Goal: Task Accomplishment & Management: Complete application form

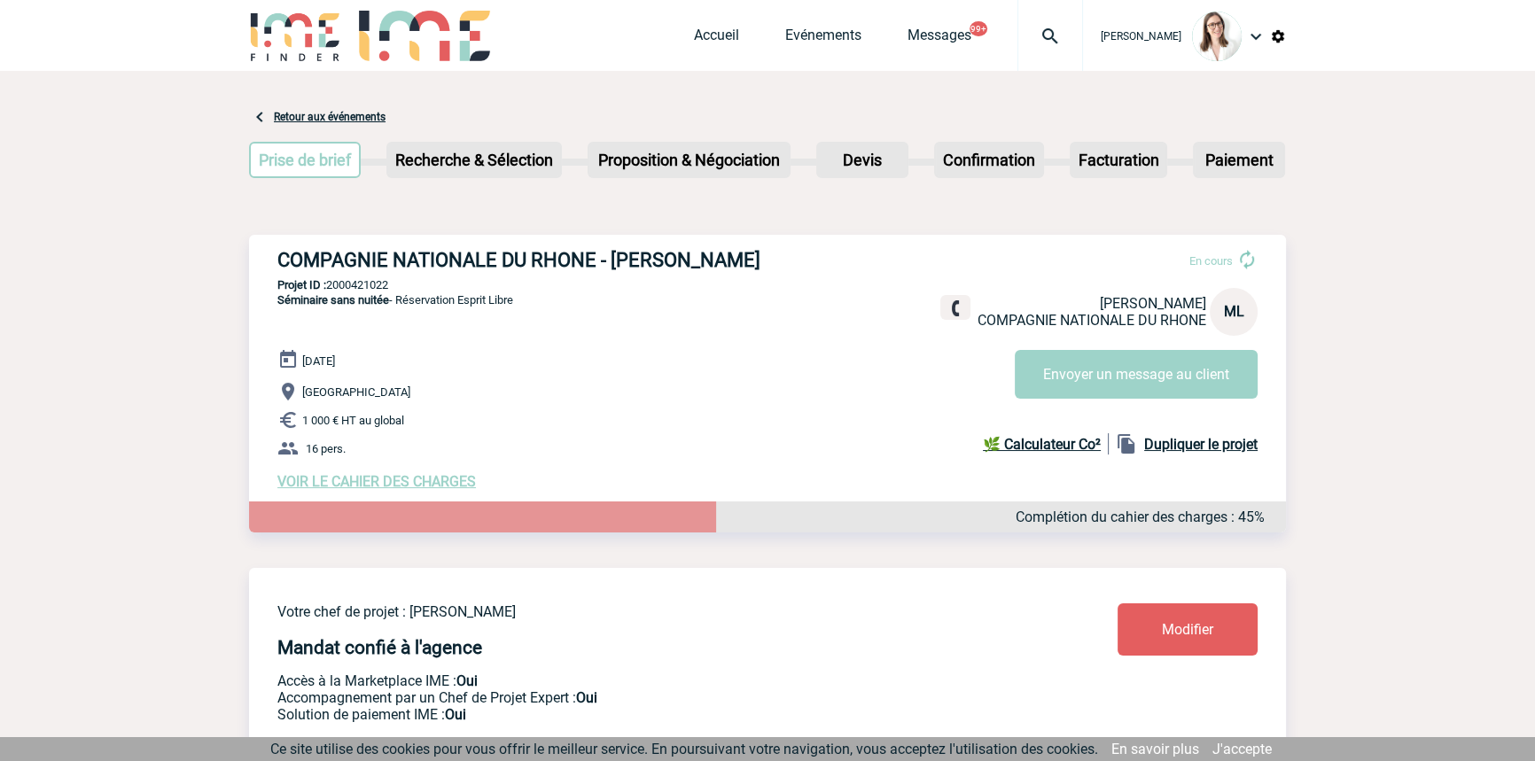
click at [1046, 46] on img at bounding box center [1050, 36] width 64 height 21
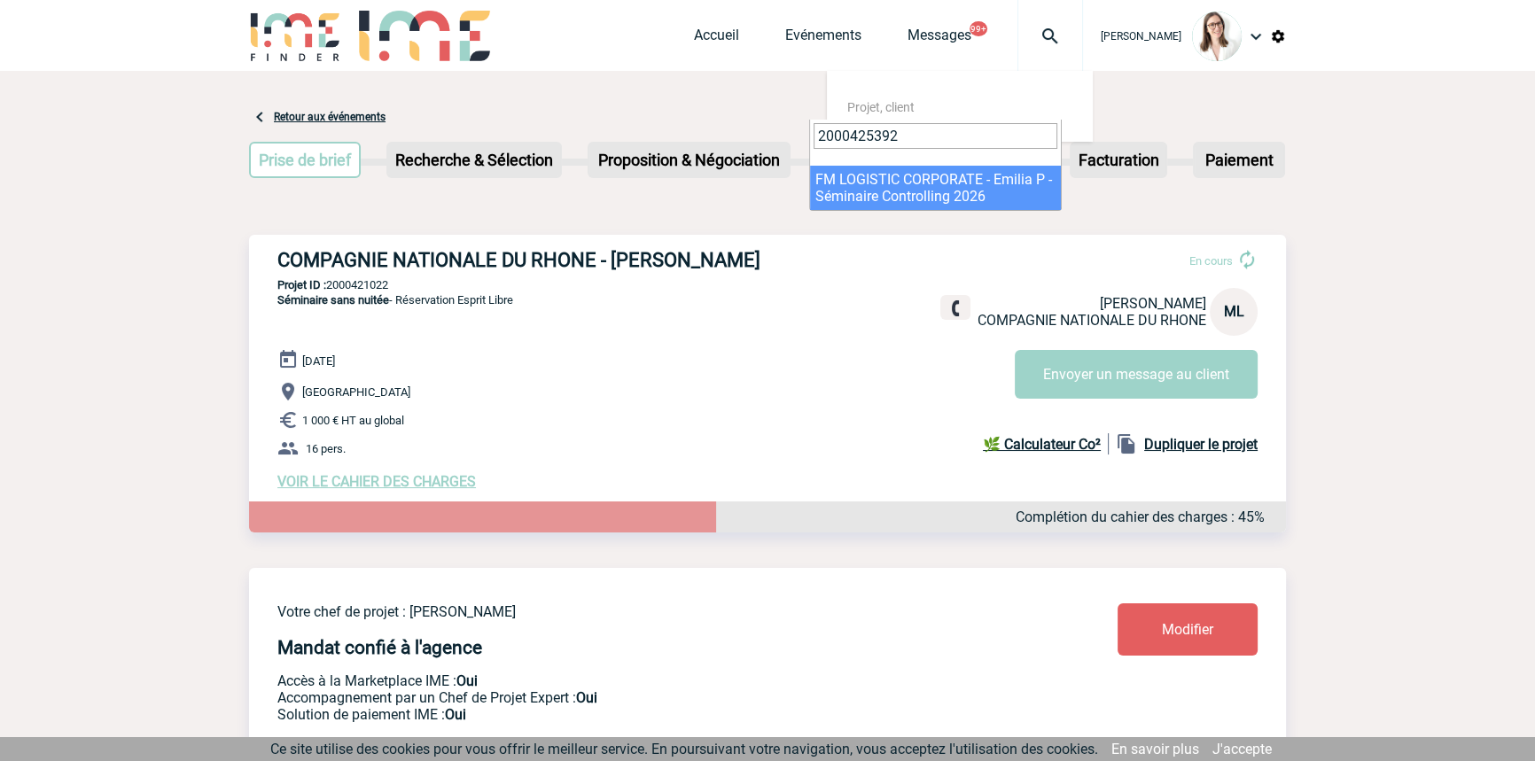
type input "2000425392"
select select "24893"
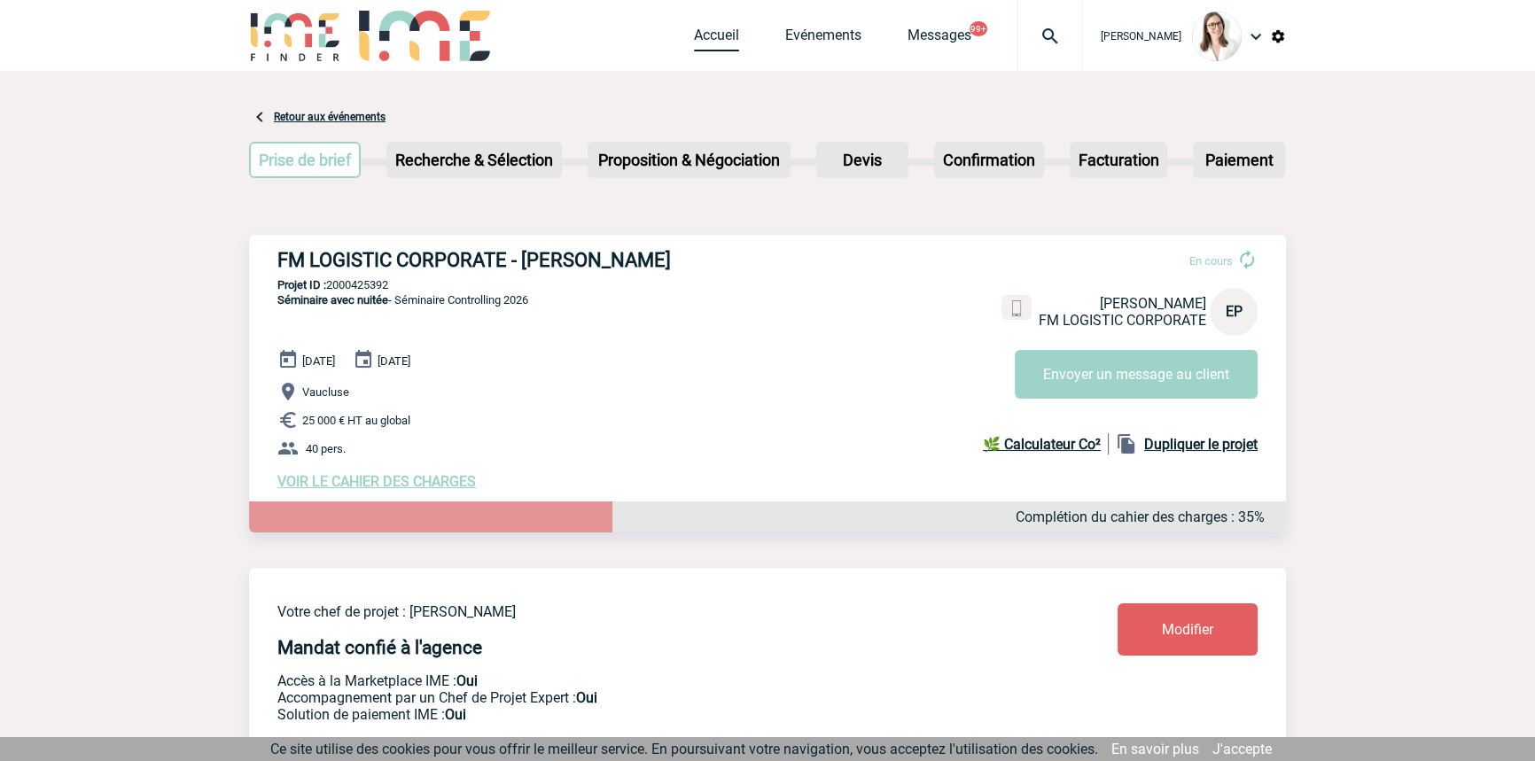
click at [694, 26] on div "Accueil Evénements Messages 99+ Projet, client Projet, client" at bounding box center [888, 35] width 389 height 71
click at [694, 27] on link "Accueil" at bounding box center [716, 39] width 45 height 25
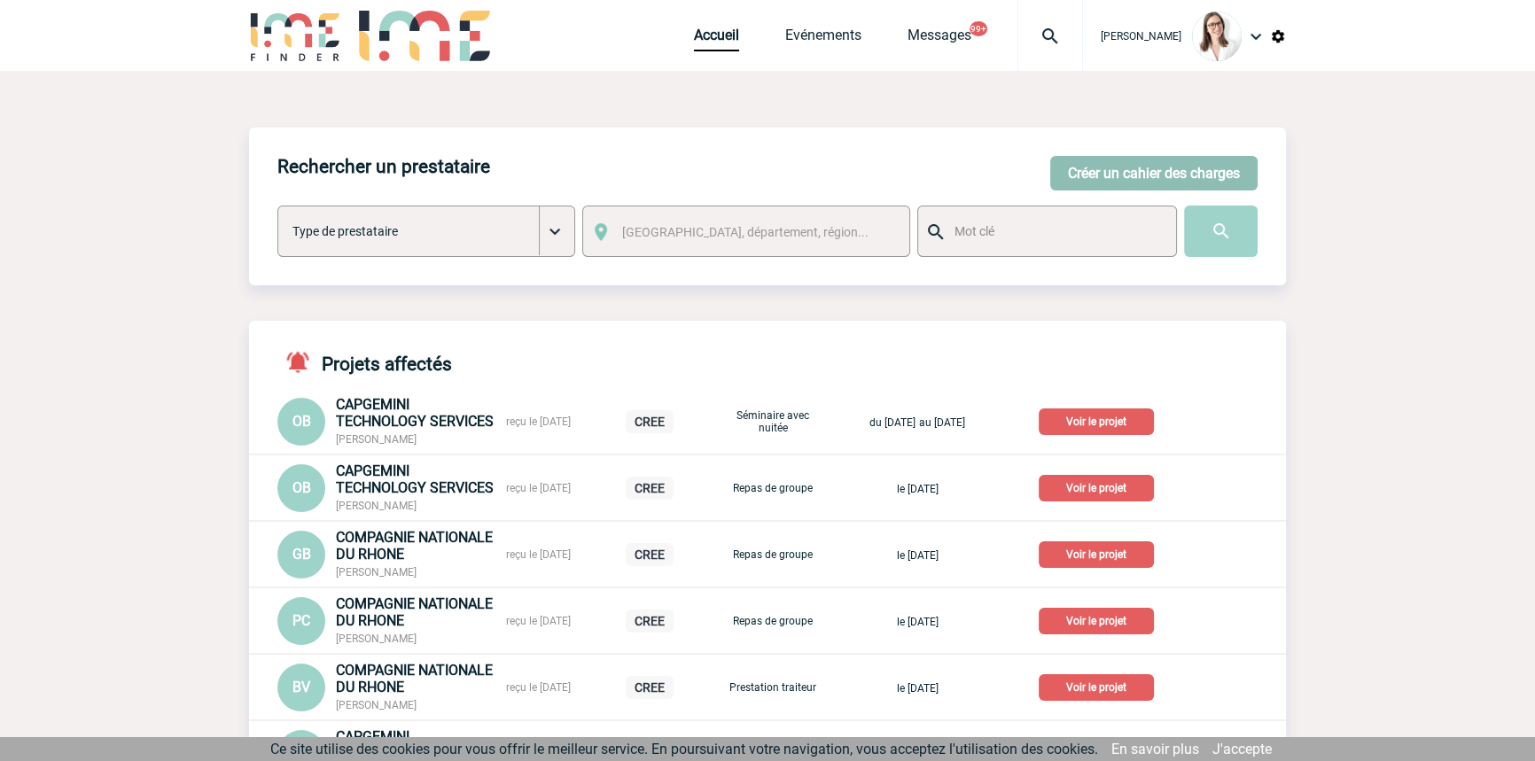
click at [1135, 175] on button "Créer un cahier des charges" at bounding box center [1153, 173] width 207 height 35
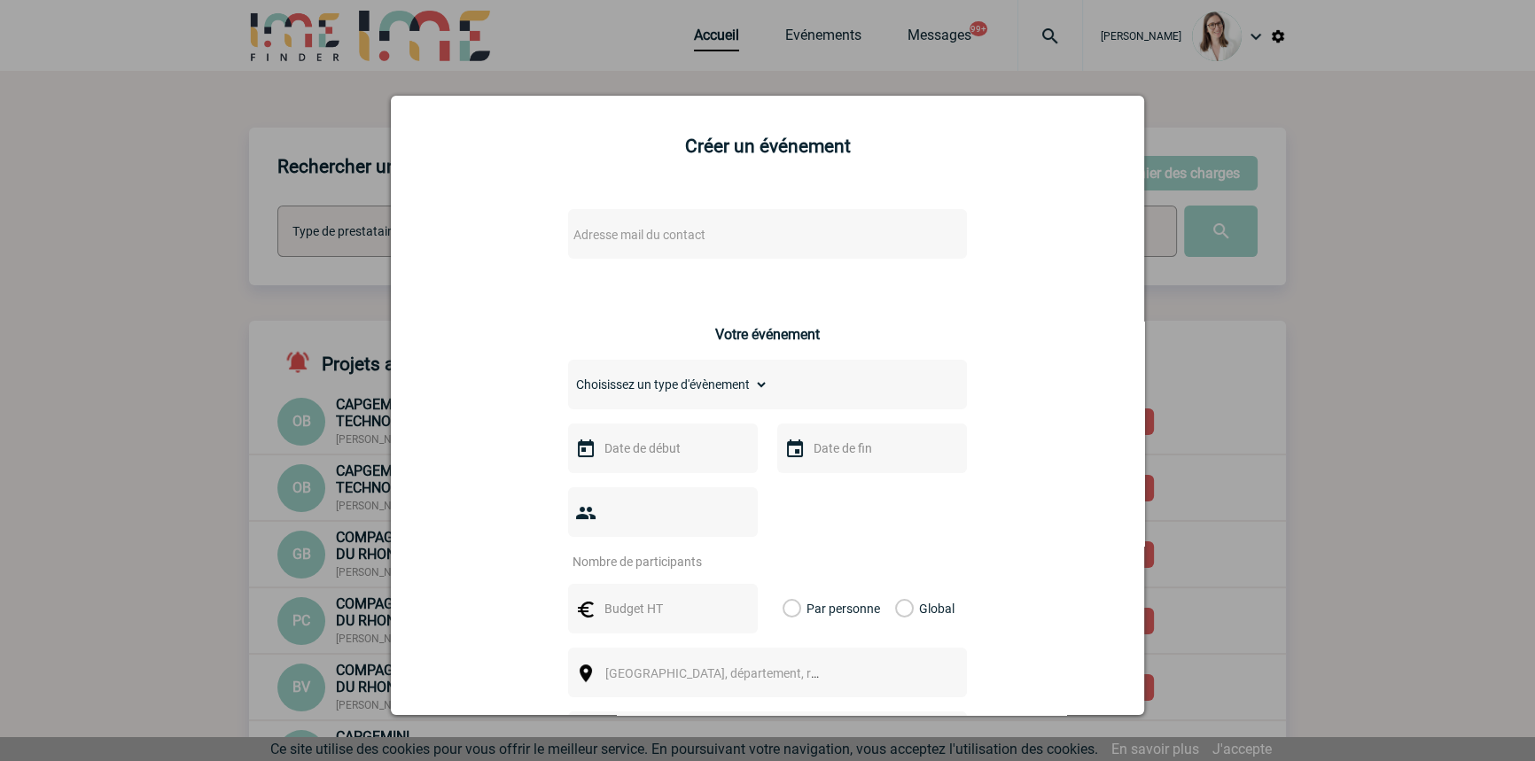
click at [666, 221] on div "Adresse mail du contact" at bounding box center [767, 234] width 399 height 50
click at [650, 235] on span "Adresse mail du contact" at bounding box center [639, 235] width 132 height 14
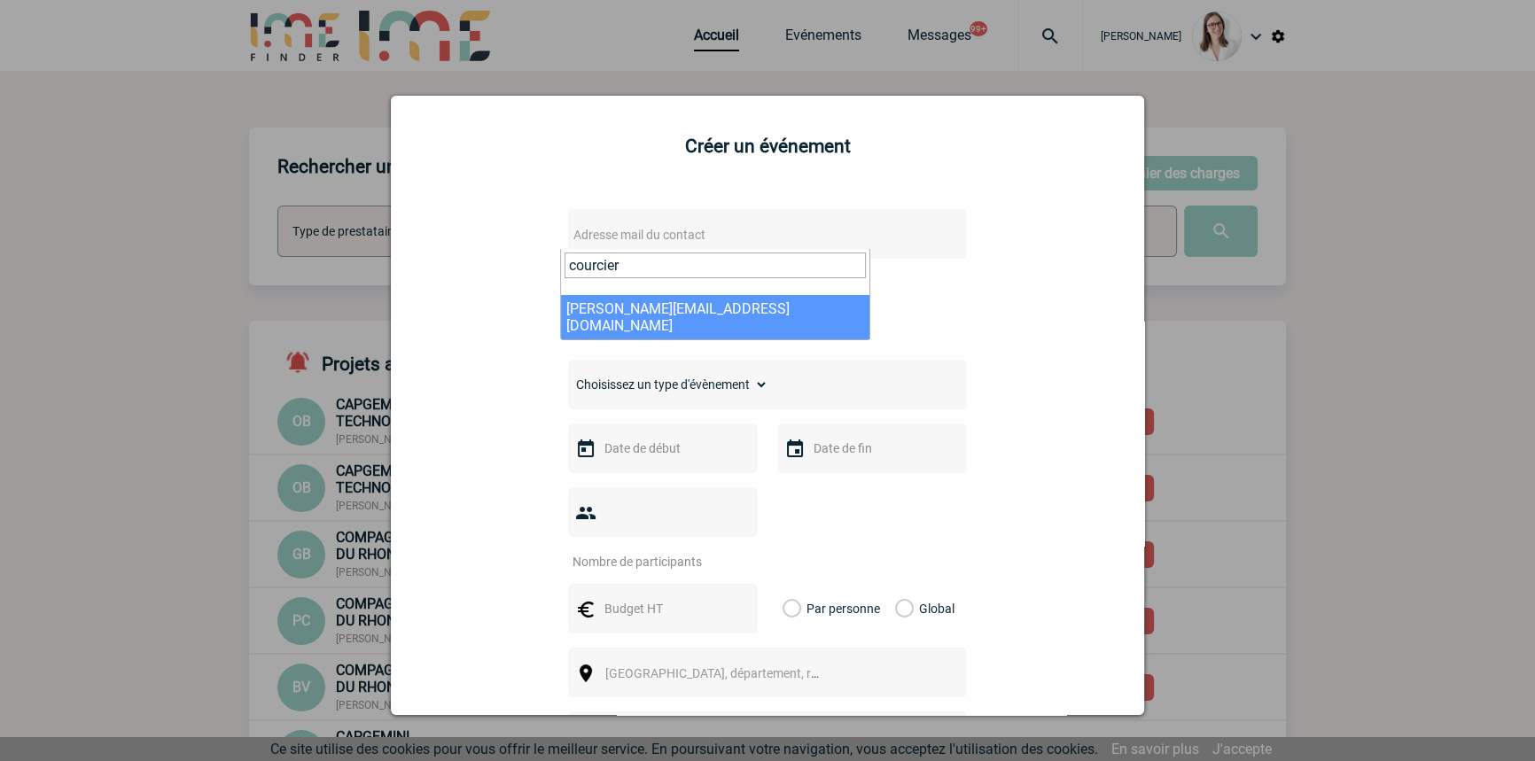
type input "courcier"
select select "128382"
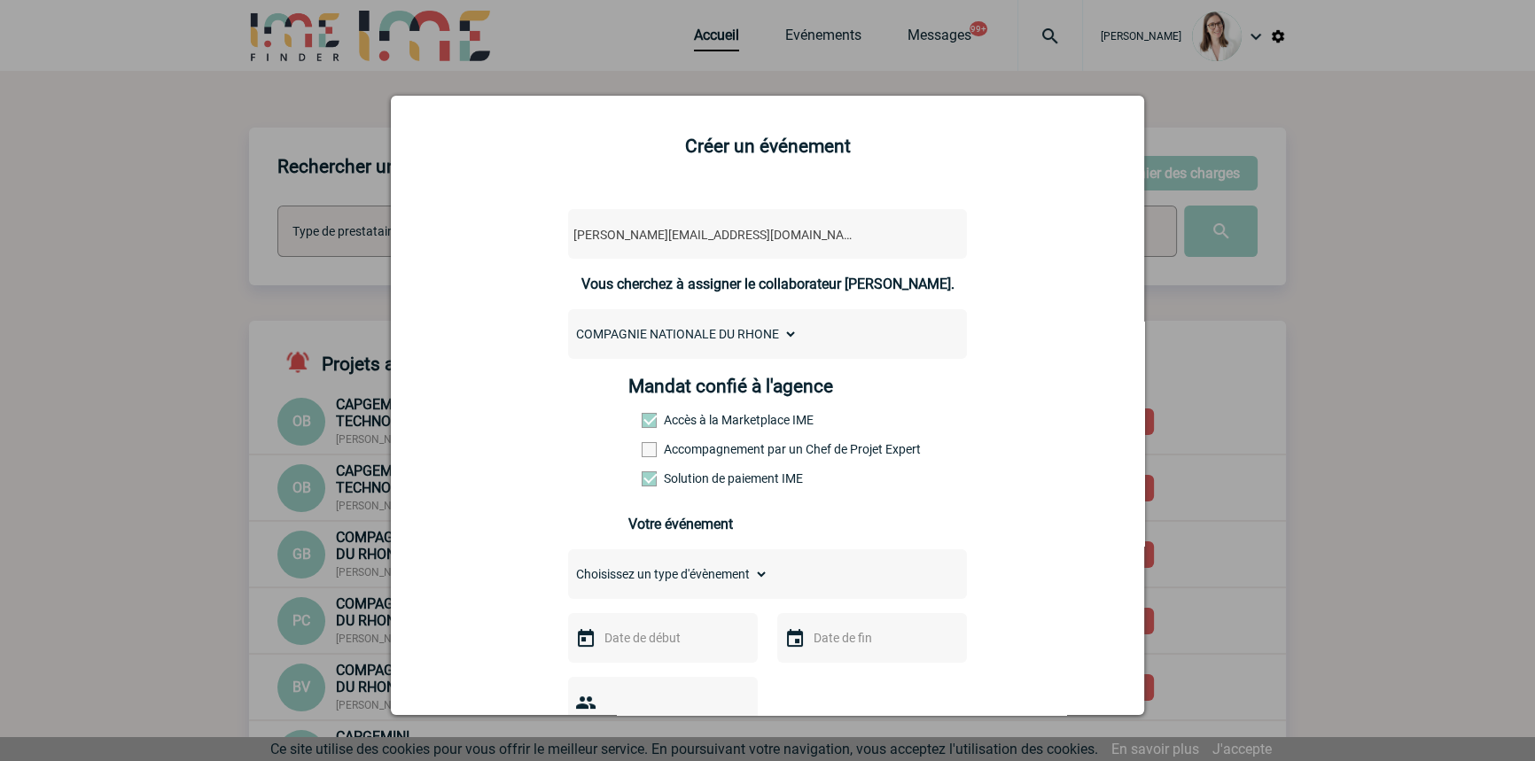
click at [667, 587] on select "Choisissez un type d'évènement Séminaire avec nuitée Séminaire sans nuitée Repa…" at bounding box center [668, 574] width 200 height 25
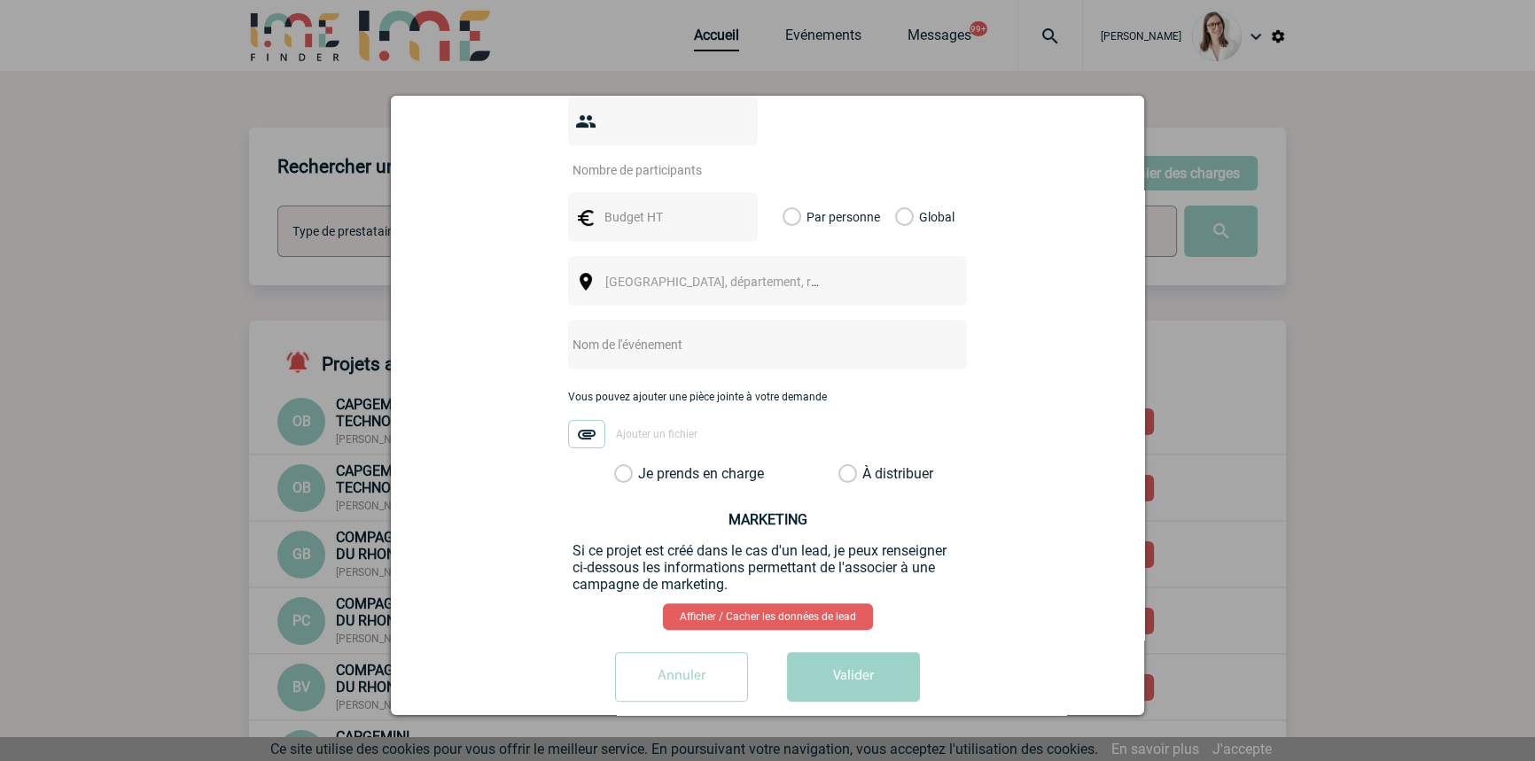
scroll to position [313, 0]
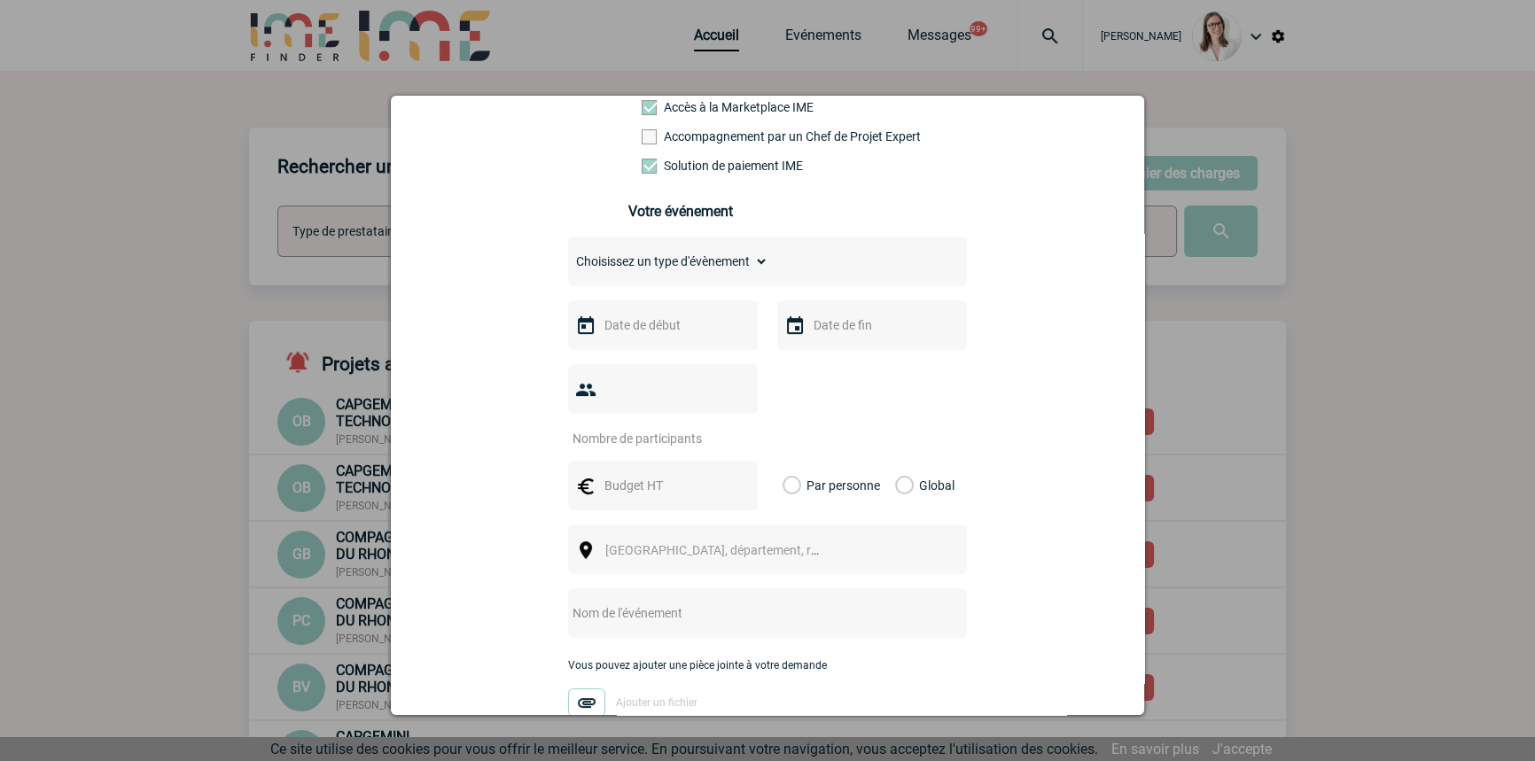
click at [696, 274] on select "Choisissez un type d'évènement Séminaire avec nuitée Séminaire sans nuitée Repa…" at bounding box center [668, 261] width 200 height 25
select select "2"
click at [568, 254] on select "Choisissez un type d'évènement Séminaire avec nuitée Séminaire sans nuitée Repa…" at bounding box center [668, 261] width 200 height 25
click at [676, 337] on input "text" at bounding box center [661, 325] width 122 height 23
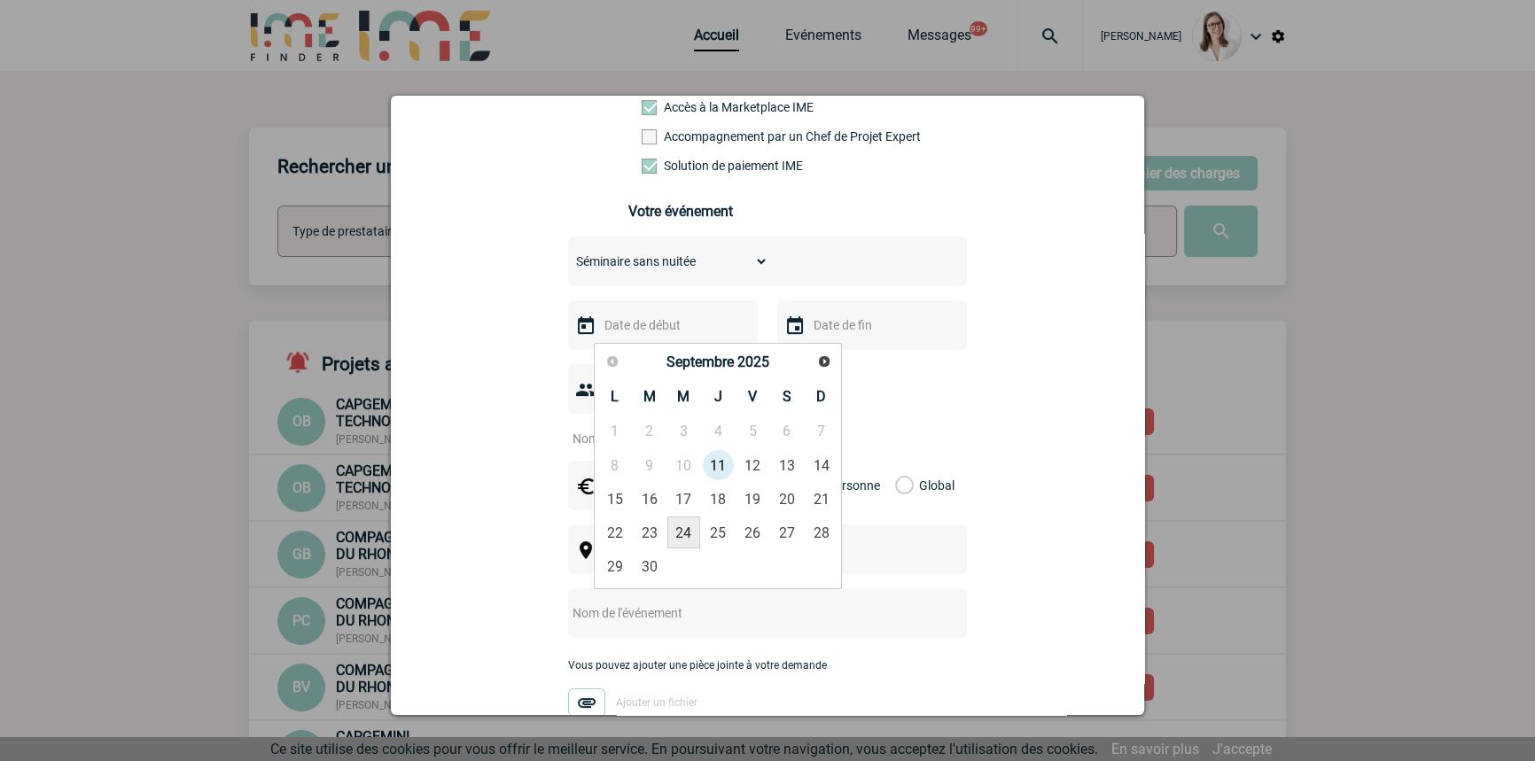
click at [687, 528] on link "24" at bounding box center [683, 533] width 33 height 32
type input "[DATE]"
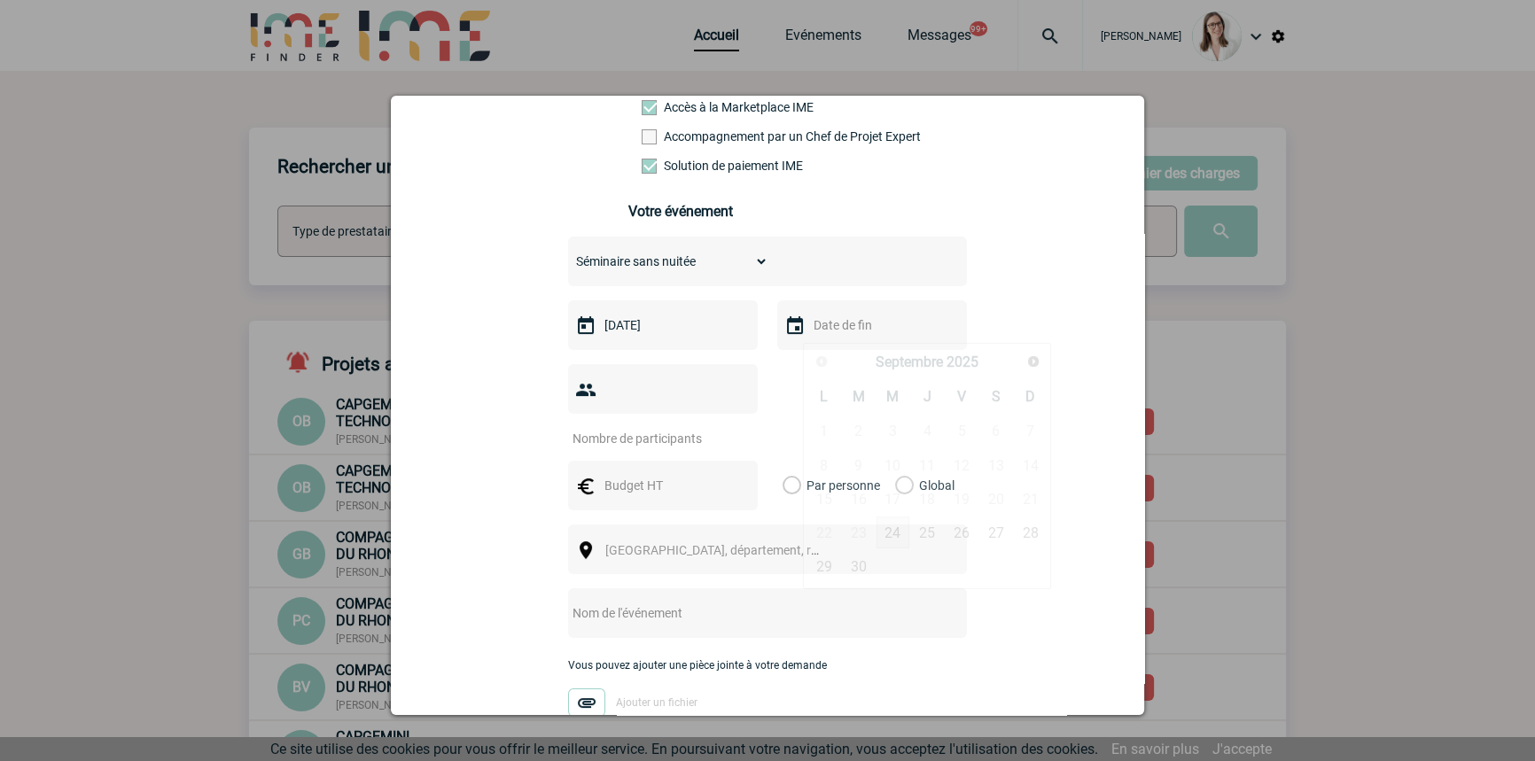
click at [825, 331] on input "text" at bounding box center [870, 325] width 122 height 23
click at [904, 534] on link "24" at bounding box center [892, 533] width 33 height 32
type input "[DATE]"
click at [625, 427] on input "number" at bounding box center [651, 438] width 167 height 23
type input "16"
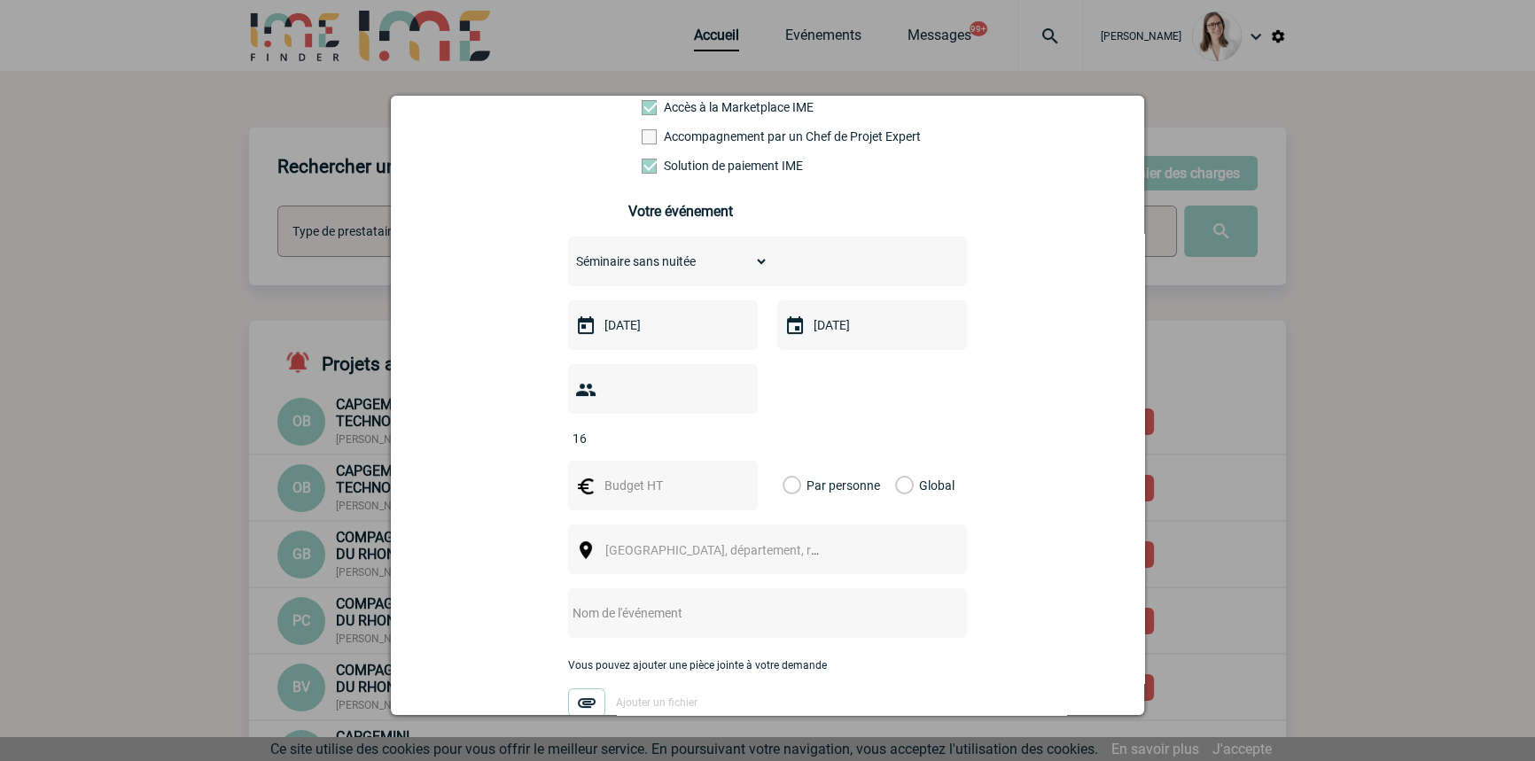
drag, startPoint x: 625, startPoint y: 463, endPoint x: 175, endPoint y: 439, distance: 450.0
click at [625, 474] on input "text" at bounding box center [661, 485] width 122 height 23
type input "1"
type input "250"
click at [908, 463] on div "Global" at bounding box center [921, 486] width 59 height 50
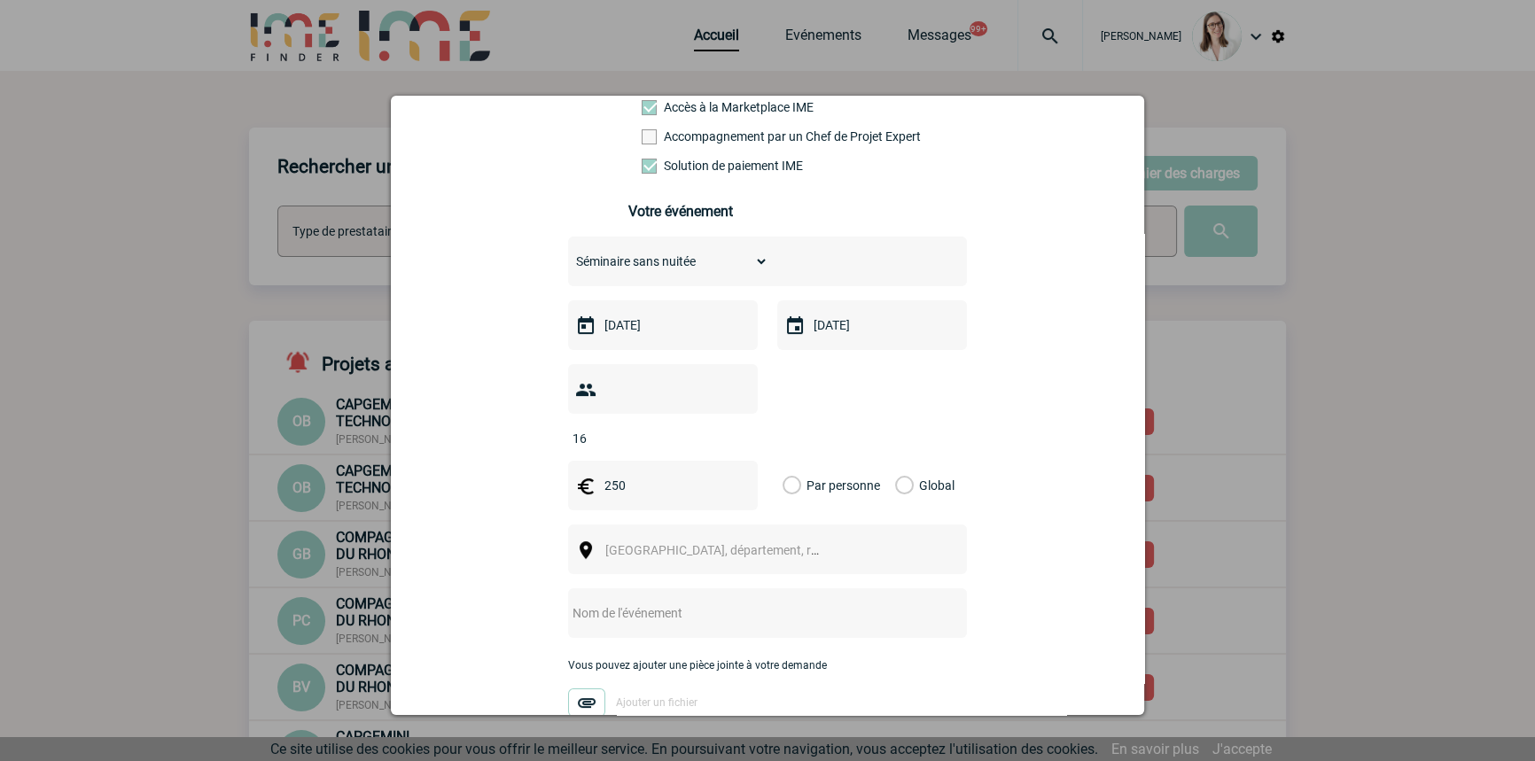
click at [898, 461] on label "Global" at bounding box center [901, 486] width 12 height 50
click at [0, 0] on input "Global" at bounding box center [0, 0] width 0 height 0
click at [664, 538] on span "[GEOGRAPHIC_DATA], département, région..." at bounding box center [720, 550] width 244 height 25
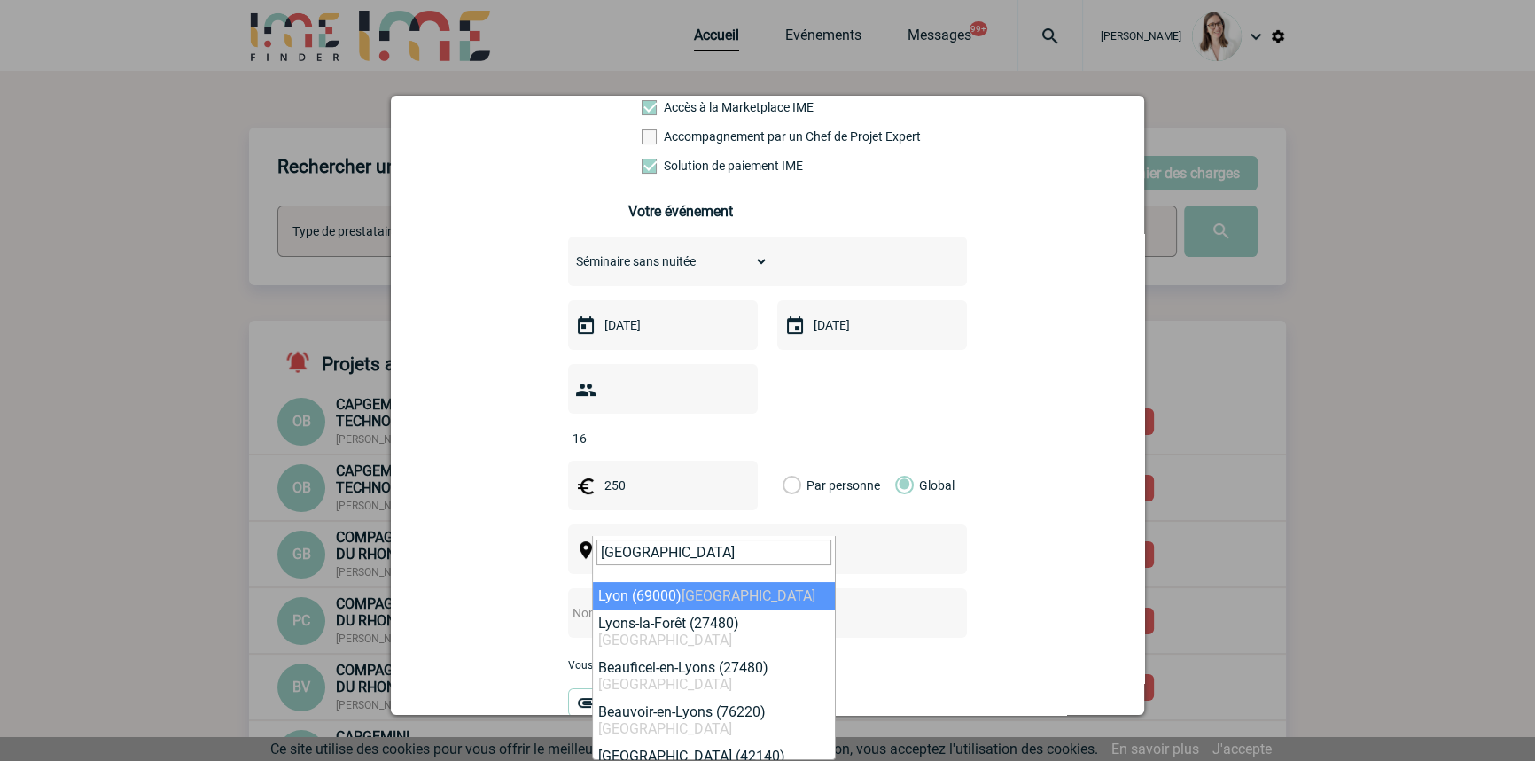
type input "[GEOGRAPHIC_DATA]"
select select "36544"
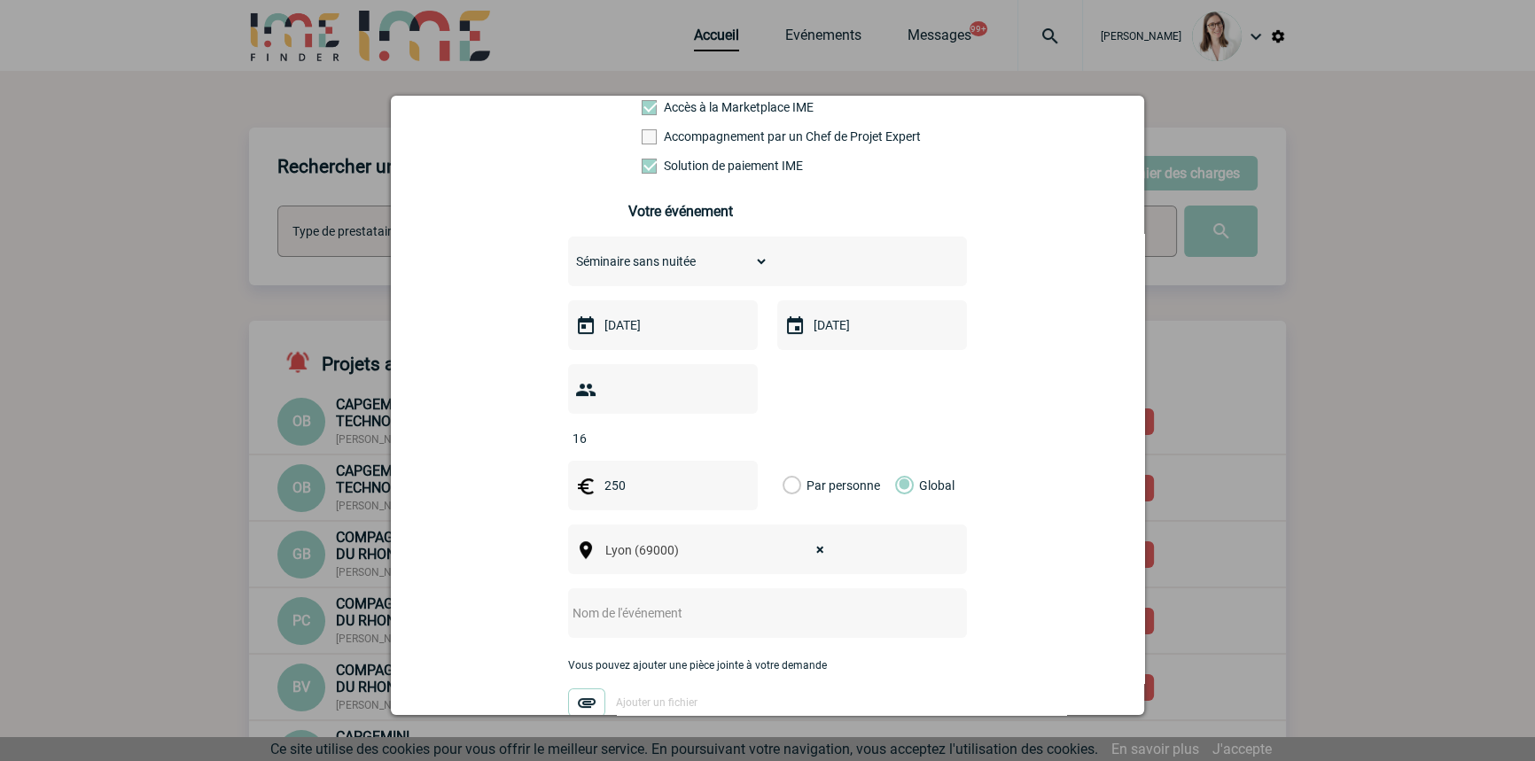
click at [697, 602] on input "text" at bounding box center [744, 613] width 352 height 23
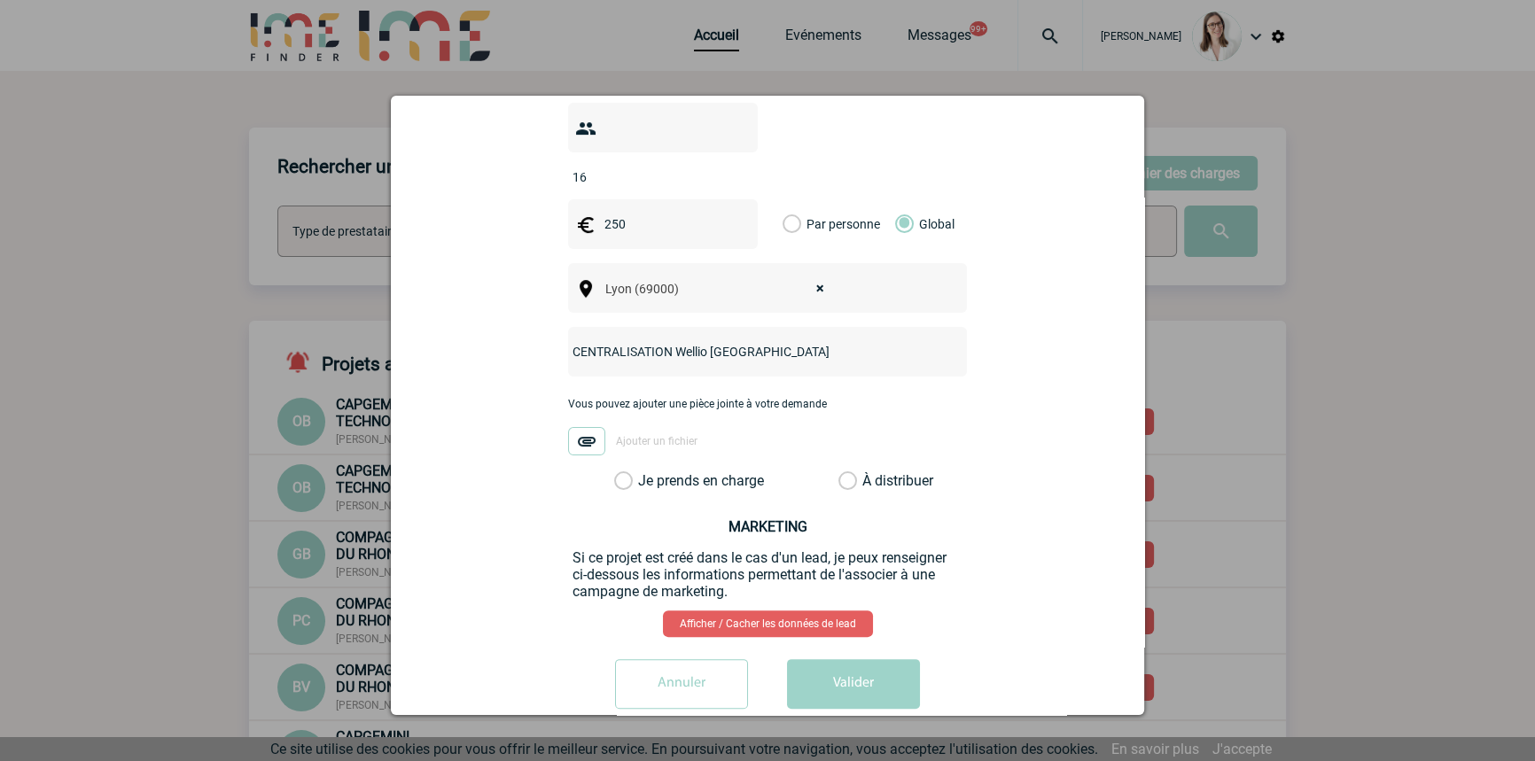
scroll to position [581, 0]
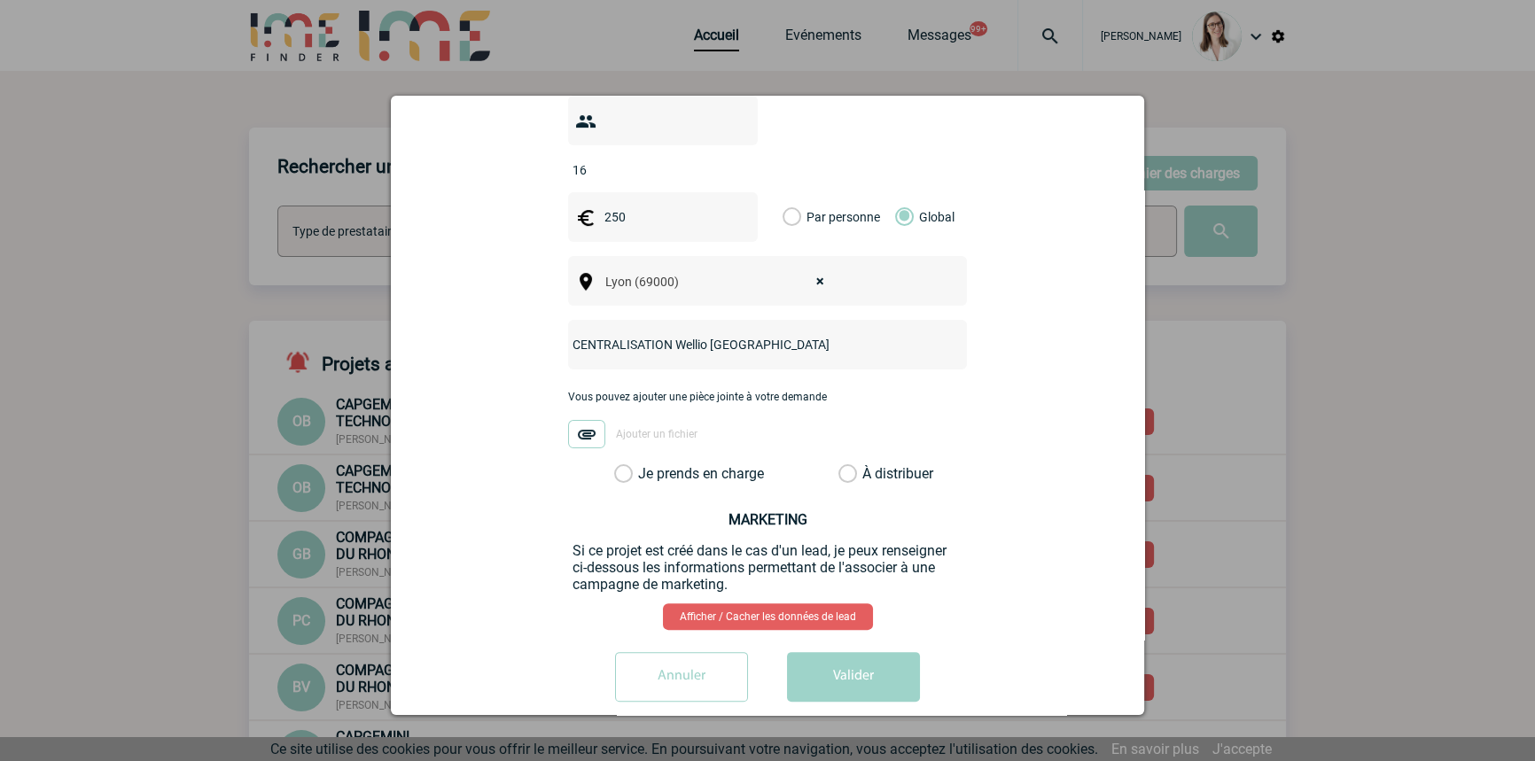
type input "CENTRALISATION Wellio [GEOGRAPHIC_DATA]"
click at [644, 465] on label "Je prends en charge" at bounding box center [629, 474] width 30 height 18
click at [0, 0] on input "Je prends en charge" at bounding box center [0, 0] width 0 height 0
click at [823, 652] on button "Valider" at bounding box center [853, 677] width 133 height 50
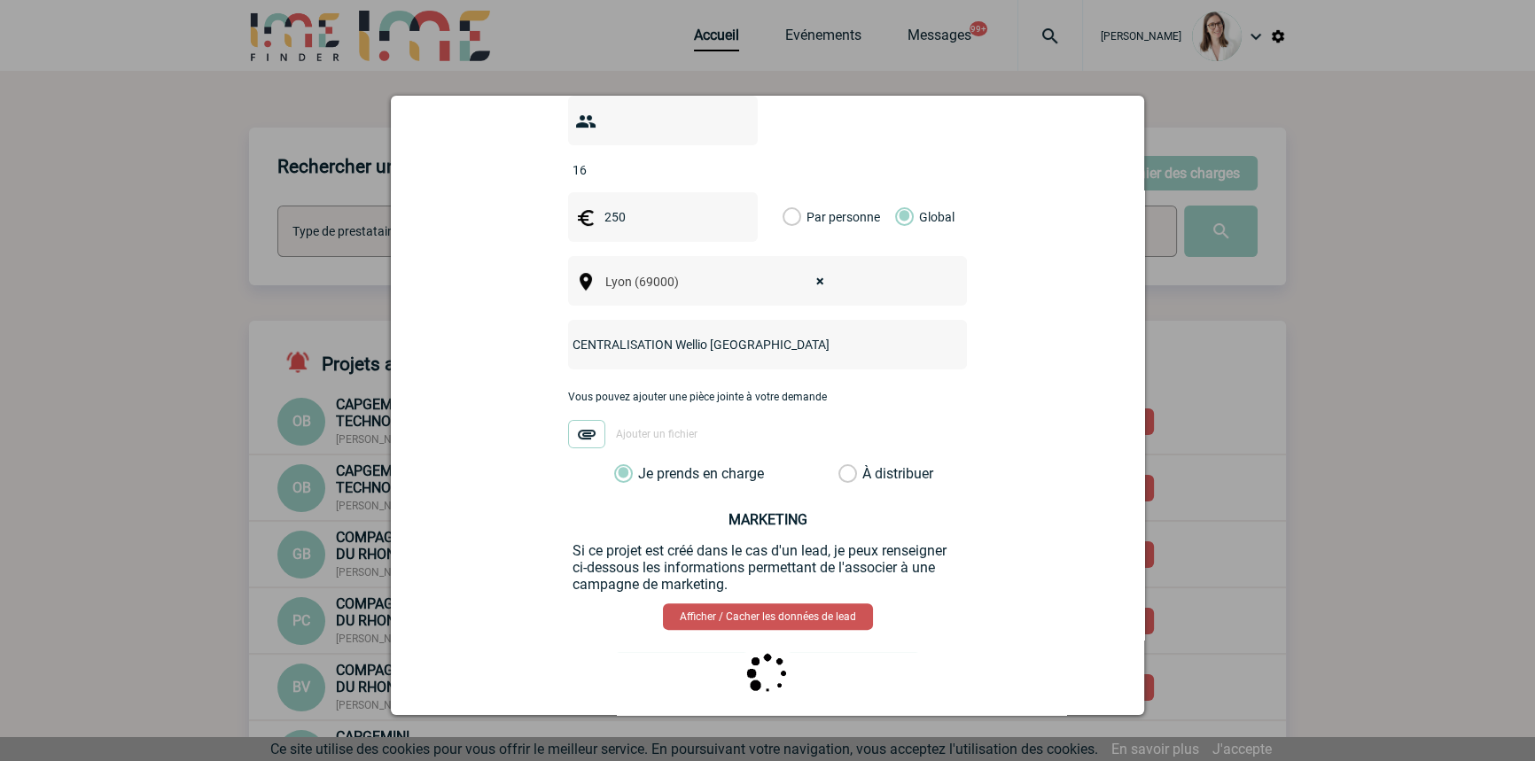
scroll to position [0, 0]
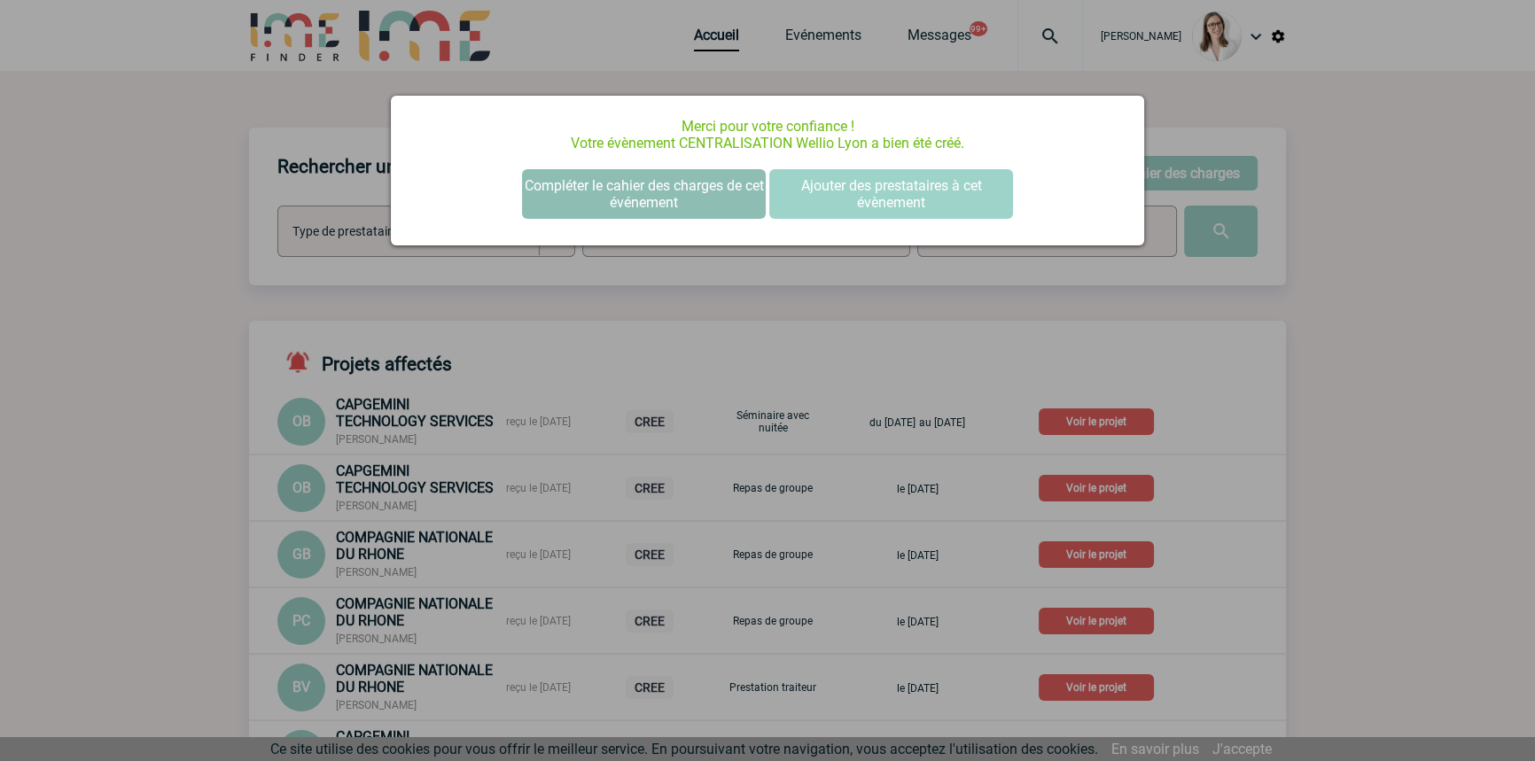
click at [736, 194] on button "Compléter le cahier des charges de cet événement" at bounding box center [644, 194] width 244 height 50
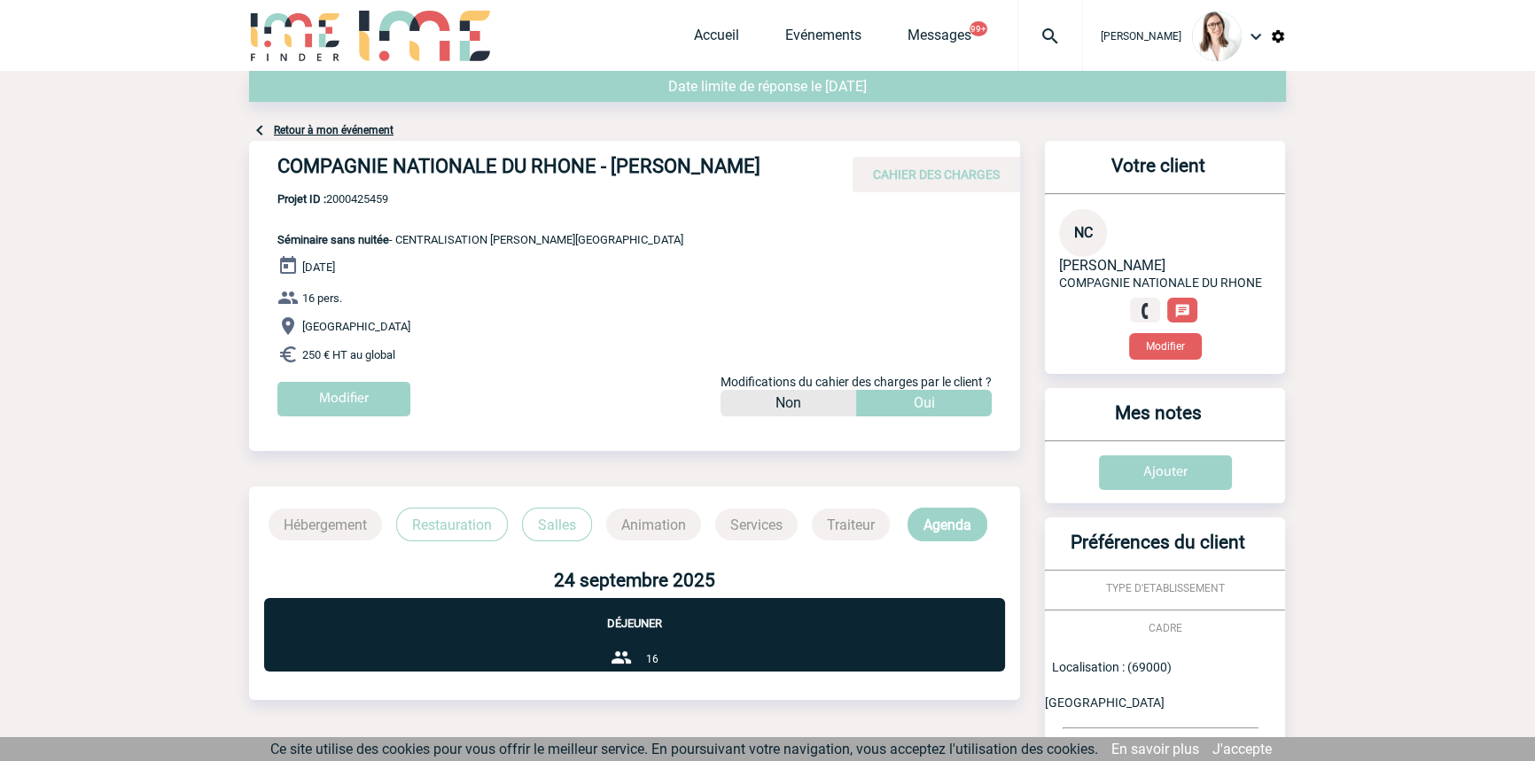
click at [371, 201] on span "Projet ID : 2000425459" at bounding box center [480, 198] width 406 height 13
copy span "2000425459"
click at [1023, 35] on img at bounding box center [1050, 36] width 64 height 21
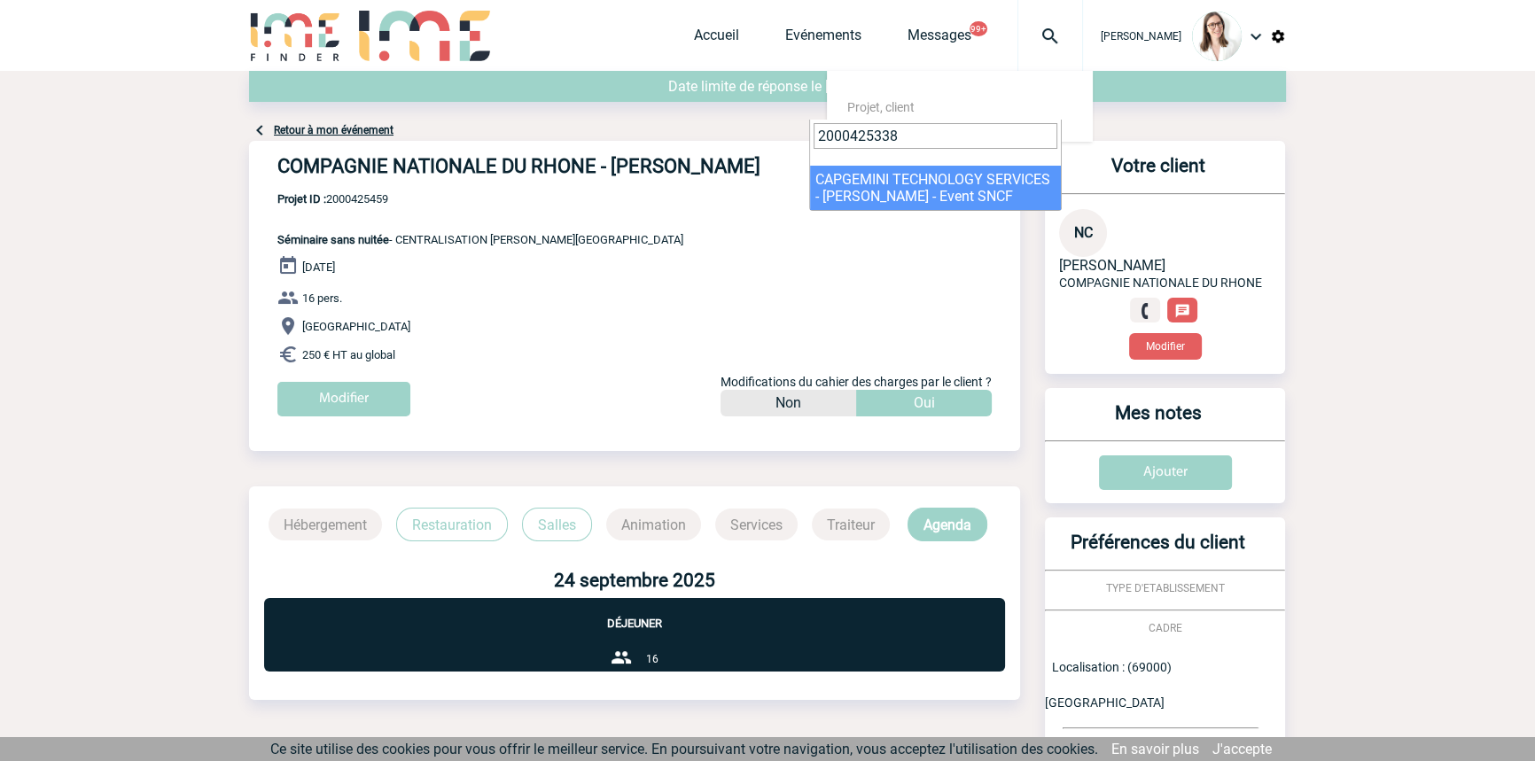
type input "2000425338"
select select "24839"
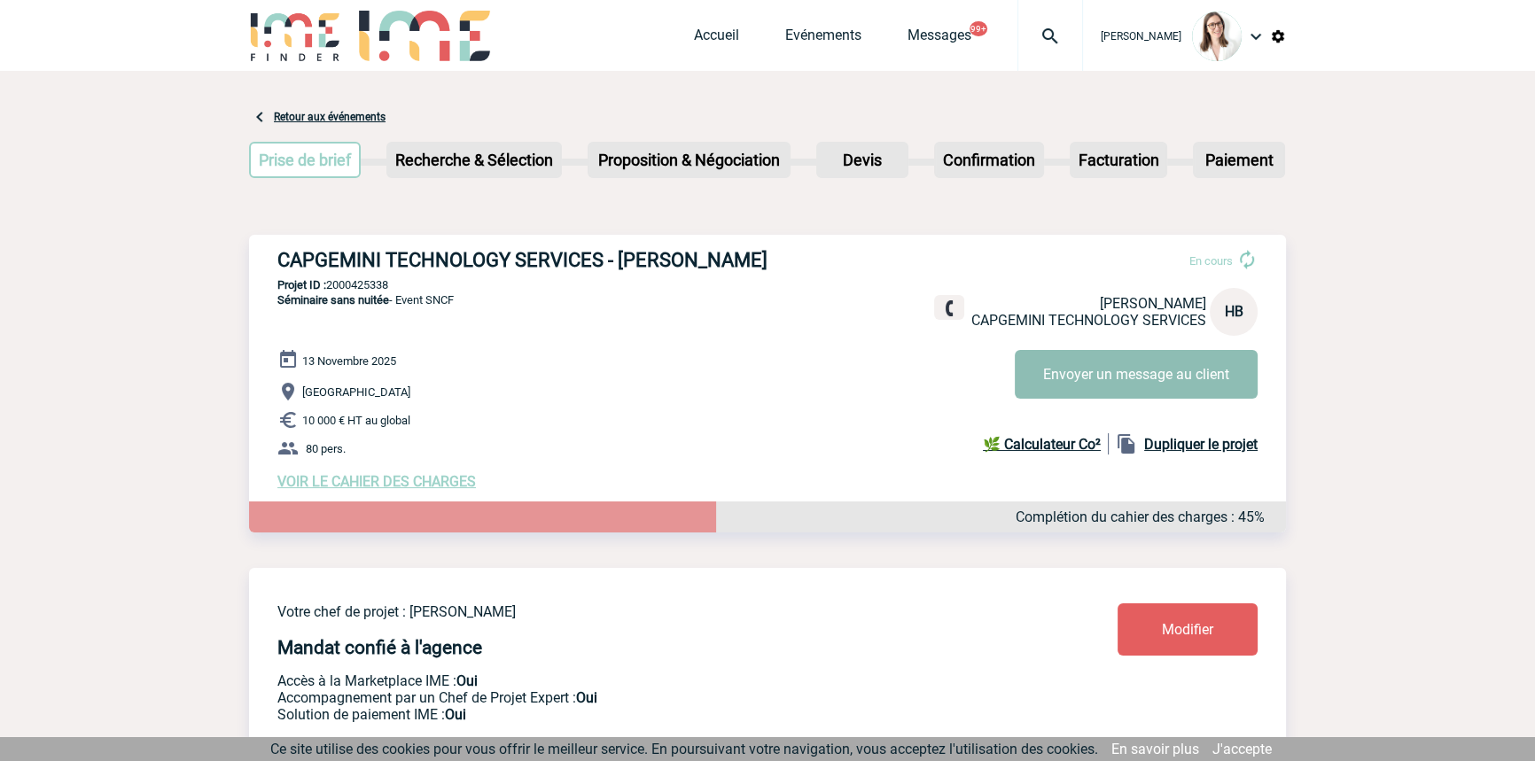
click at [1116, 383] on button "Envoyer un message au client" at bounding box center [1136, 374] width 243 height 49
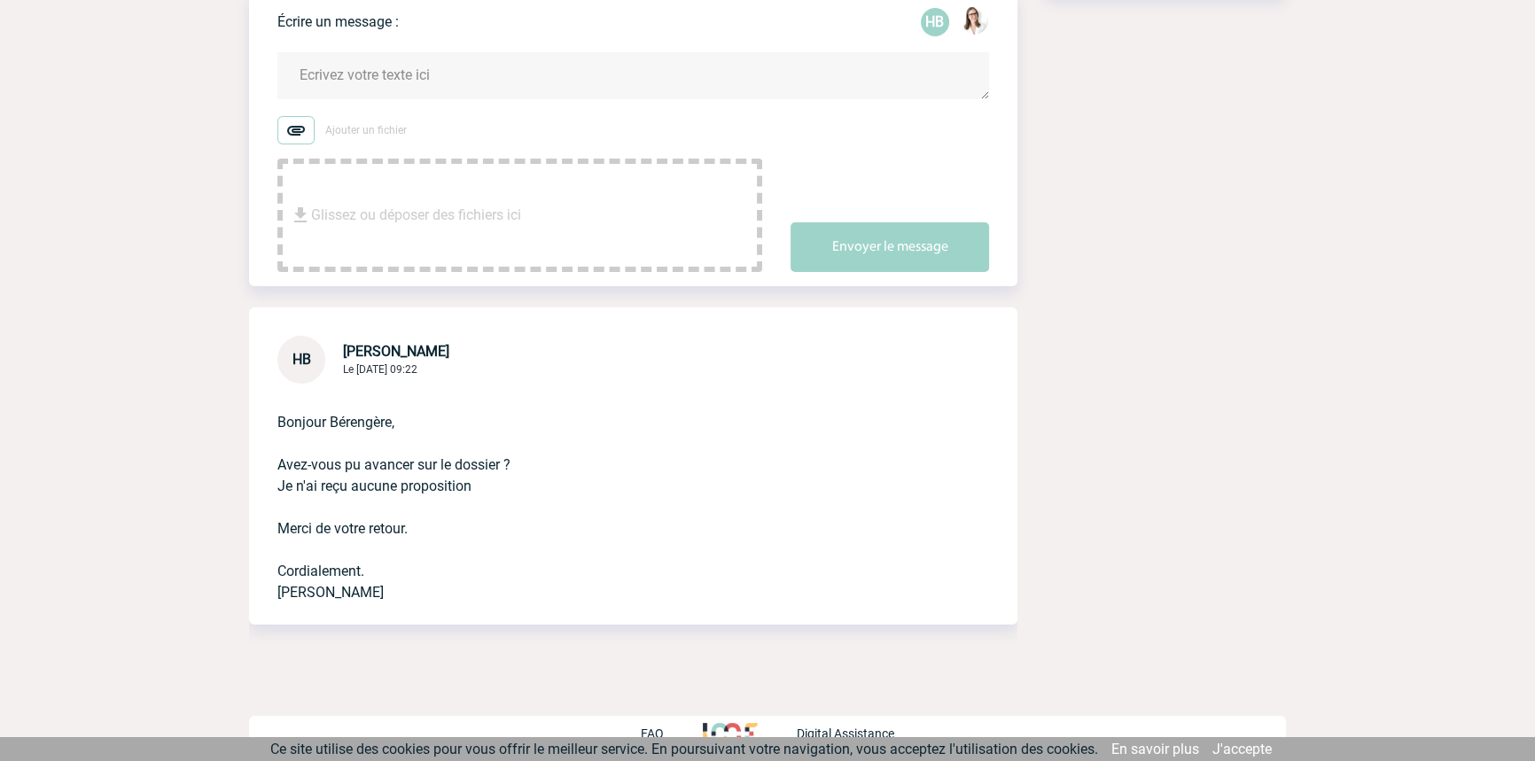
scroll to position [337, 0]
